Goal: Transaction & Acquisition: Purchase product/service

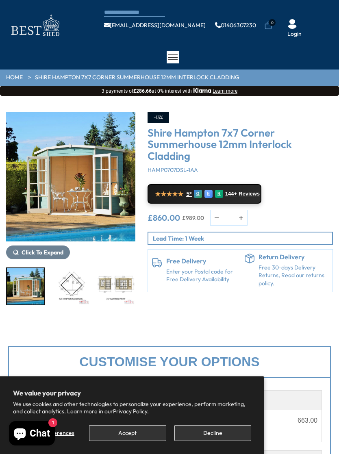
click at [230, 433] on button "Decline" at bounding box center [212, 433] width 77 height 16
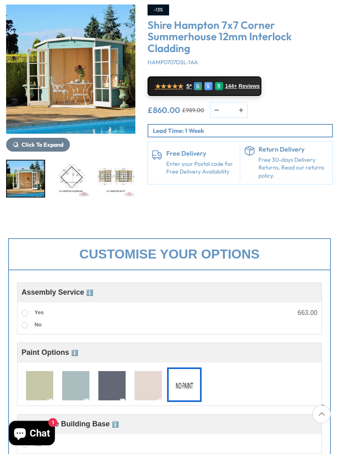
scroll to position [108, 0]
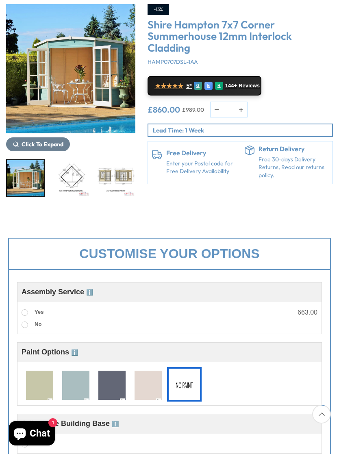
click at [82, 389] on img at bounding box center [75, 386] width 27 height 30
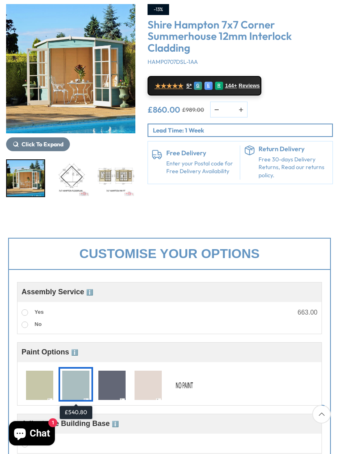
click at [193, 384] on img at bounding box center [184, 386] width 27 height 30
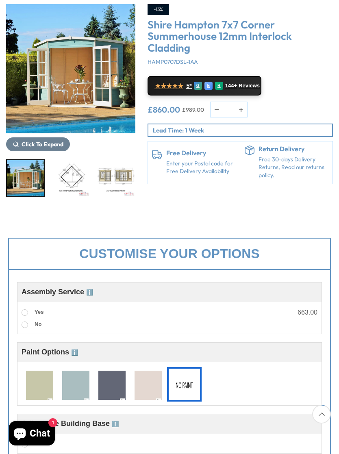
click at [78, 382] on img at bounding box center [75, 386] width 27 height 30
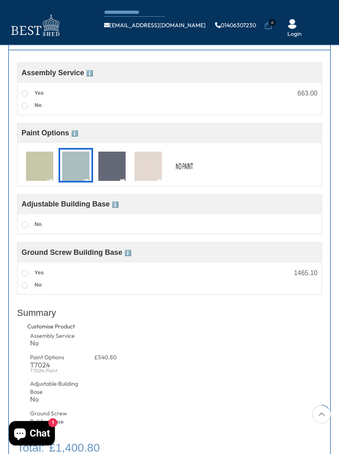
scroll to position [280, 0]
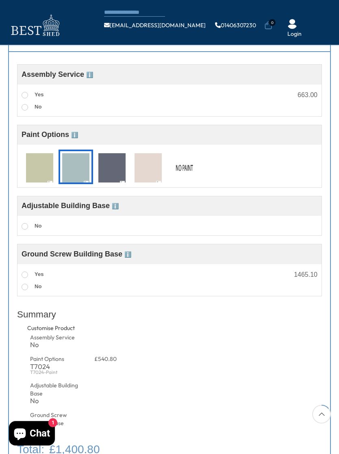
click at [305, 393] on li "Customise Product Assembly Service No Paint Options T7024 T7024-Paint £540.80 A…" at bounding box center [169, 382] width 305 height 117
click at [27, 275] on span at bounding box center [25, 274] width 7 height 7
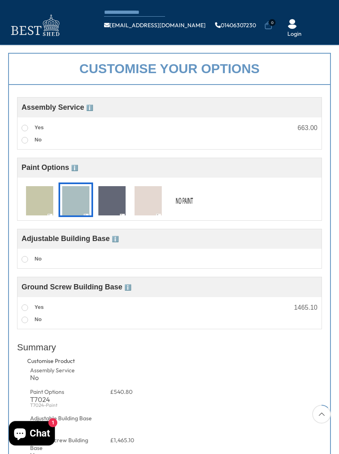
scroll to position [247, 0]
click at [183, 204] on img at bounding box center [184, 202] width 27 height 30
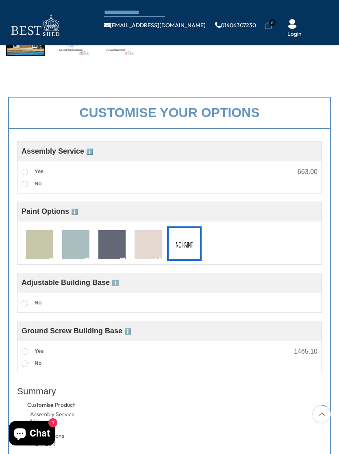
scroll to position [203, 0]
click at [27, 367] on span at bounding box center [25, 364] width 7 height 7
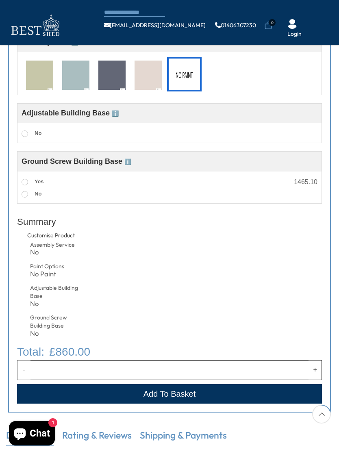
scroll to position [374, 0]
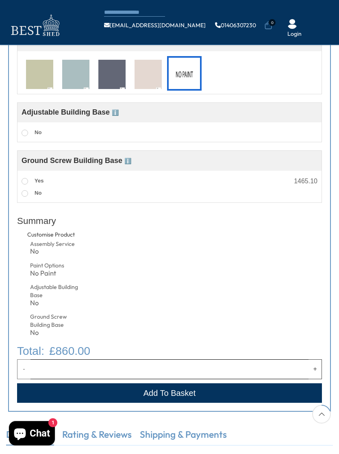
click at [306, 337] on li "Customise Product Assembly Service No Paint Options No Paint Adjustable Buildin…" at bounding box center [169, 287] width 305 height 112
click at [70, 74] on img at bounding box center [75, 75] width 27 height 30
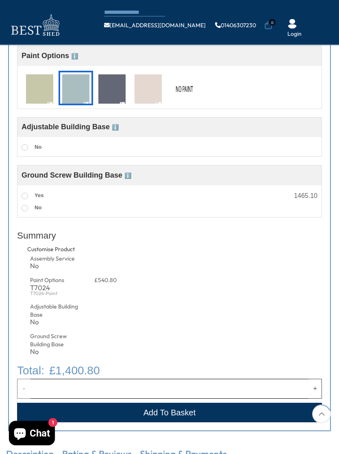
scroll to position [359, 0]
click at [181, 92] on img at bounding box center [184, 89] width 27 height 30
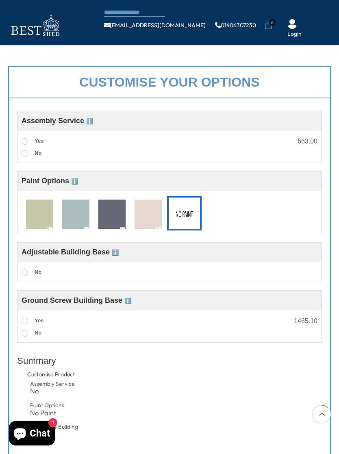
scroll to position [233, 0]
